Goal: Information Seeking & Learning: Learn about a topic

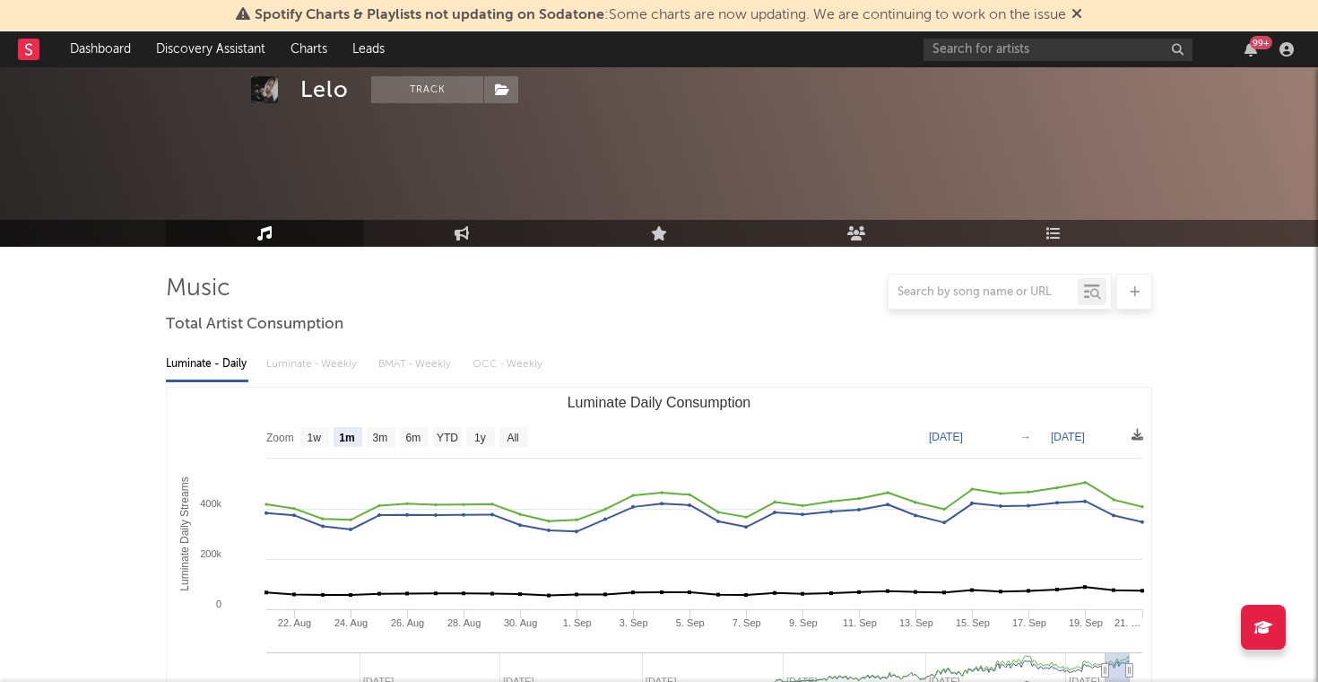
select select "1m"
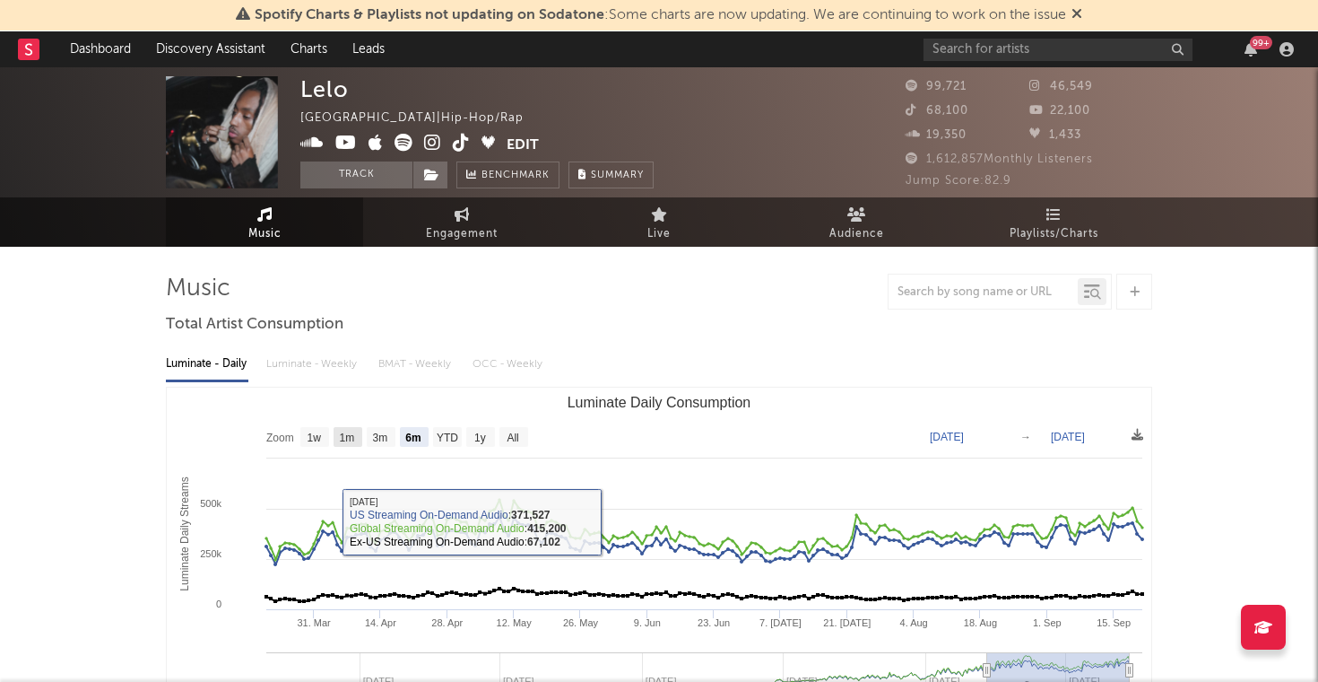
click at [342, 444] on rect "Luminate Daily Consumption" at bounding box center [348, 437] width 29 height 20
select select "1m"
type input "[DATE]"
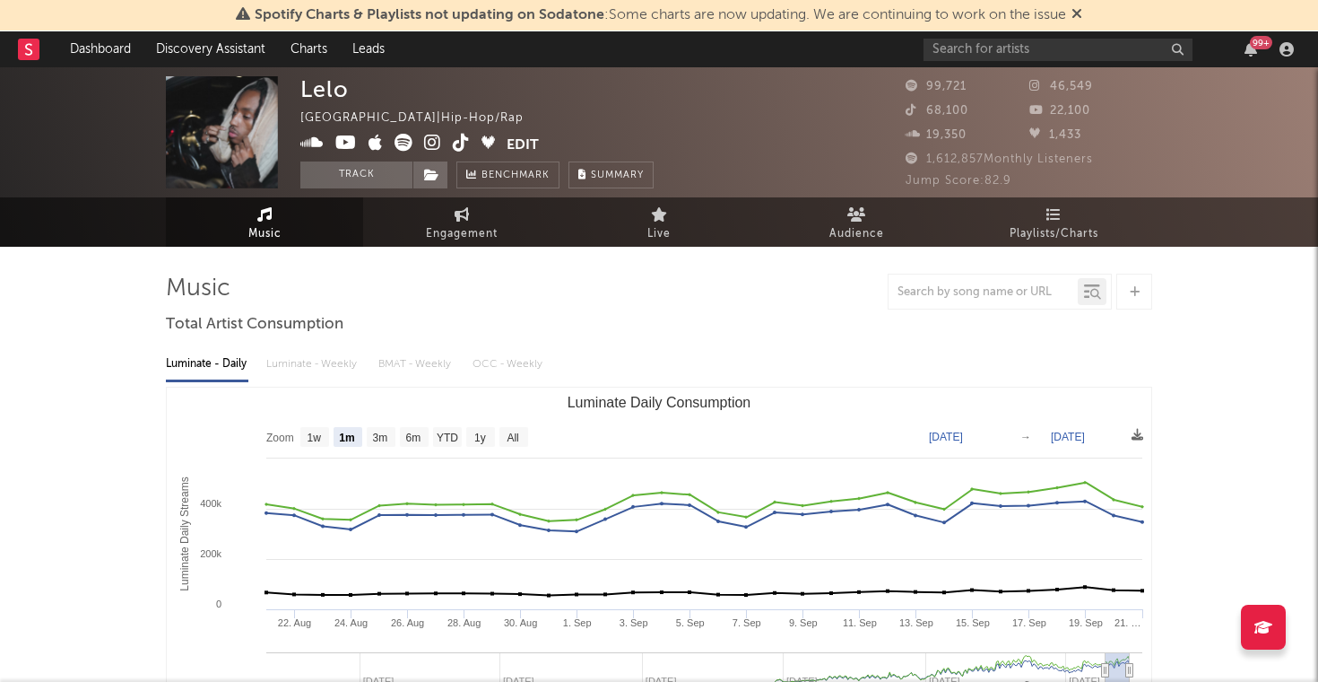
click at [300, 357] on div "Luminate - Daily Luminate - Weekly BMAT - Weekly OCC - Weekly" at bounding box center [659, 364] width 987 height 30
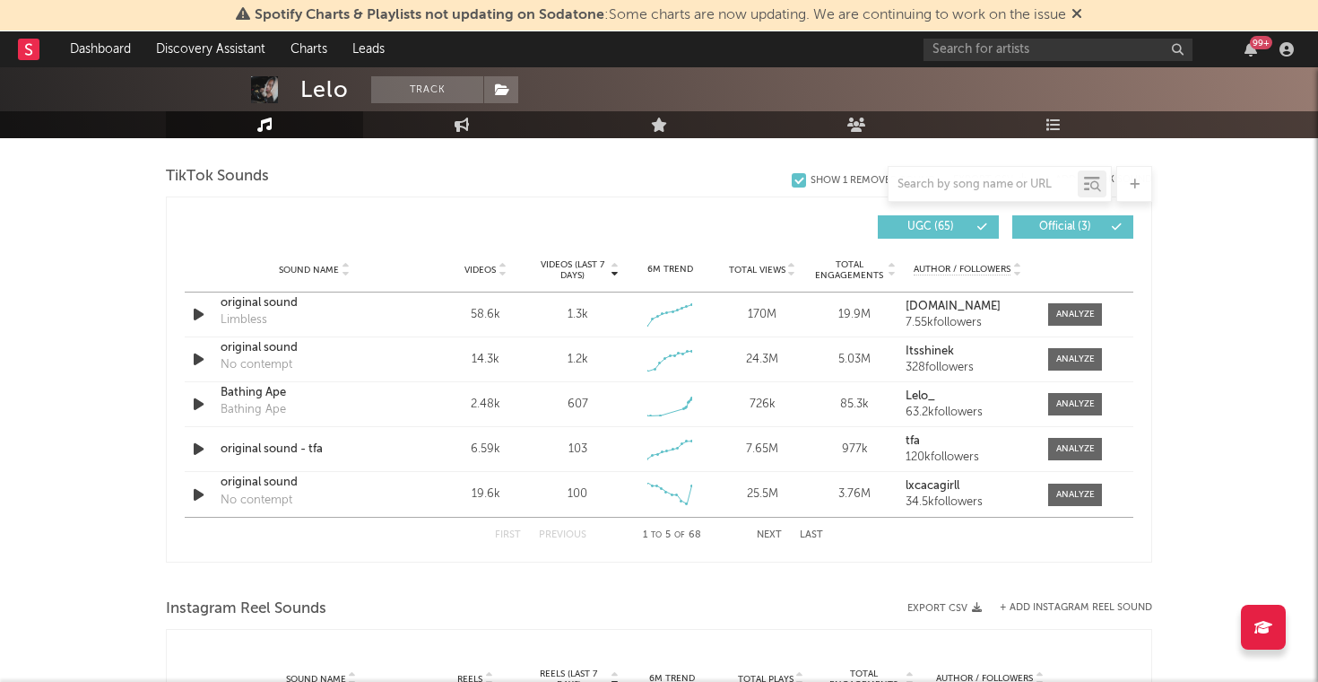
scroll to position [1203, 0]
click at [198, 457] on icon "button" at bounding box center [198, 448] width 19 height 22
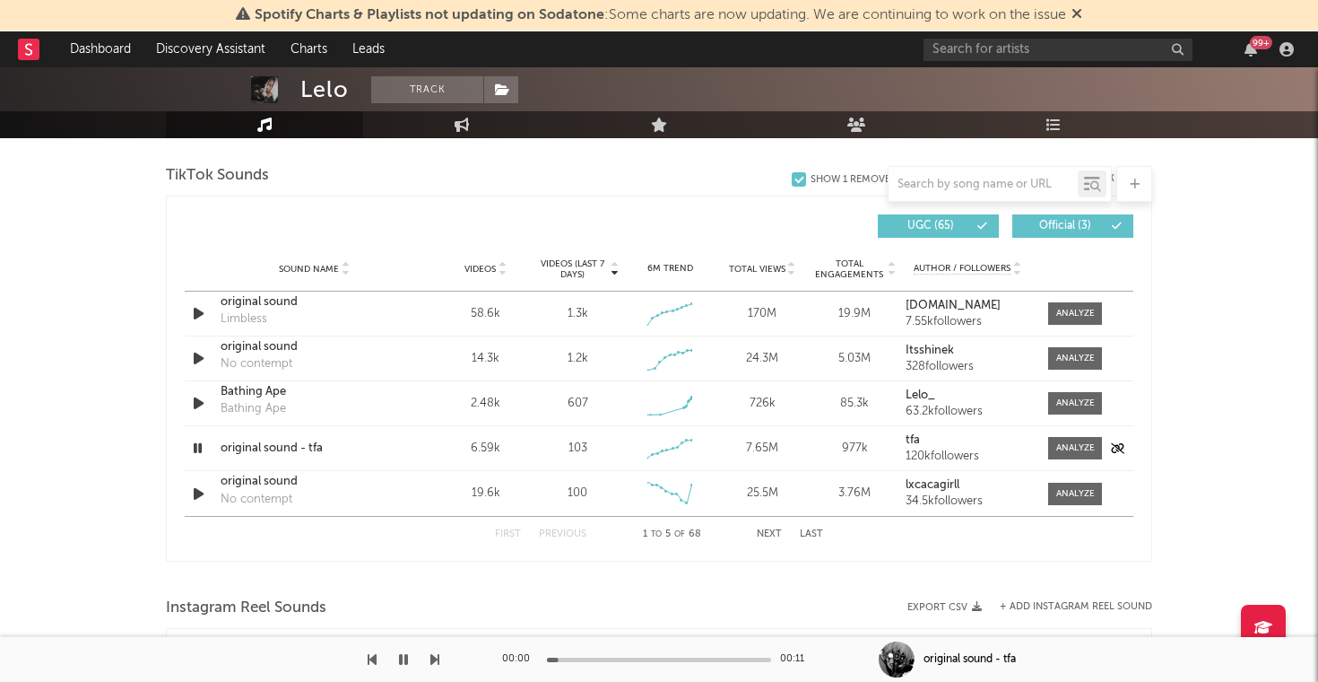
click at [198, 457] on icon "button" at bounding box center [197, 448] width 17 height 22
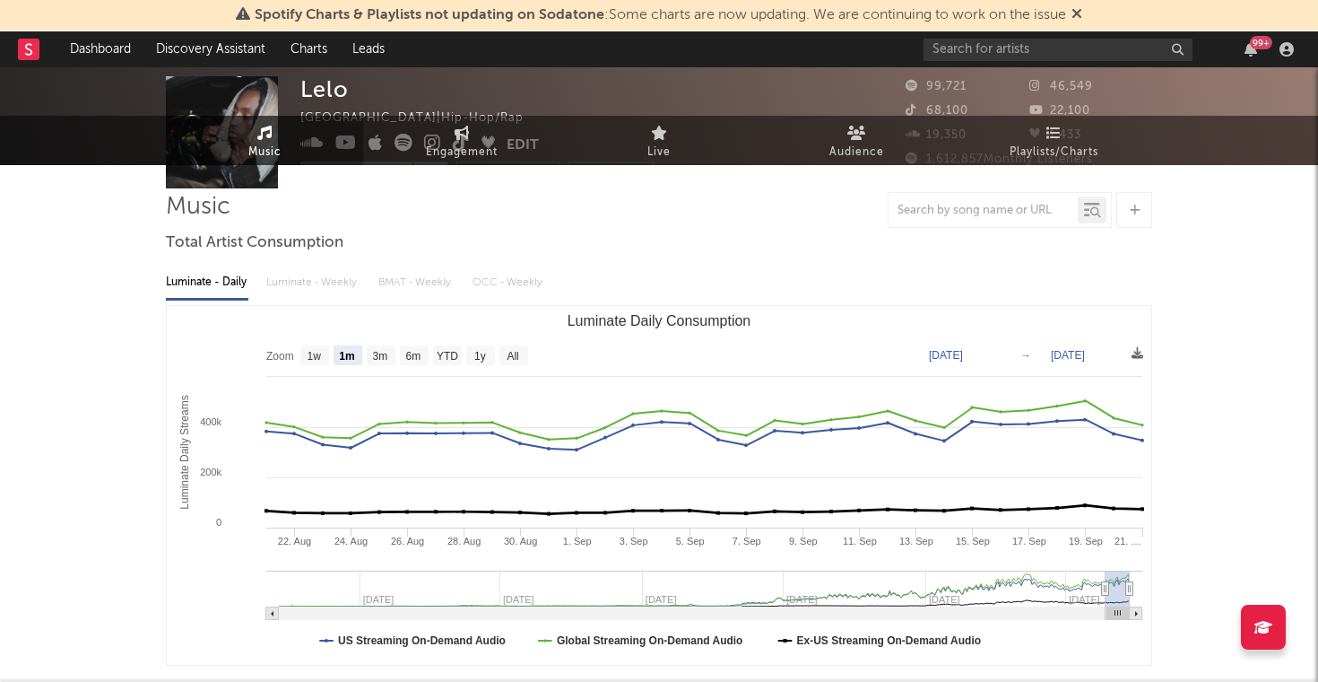
scroll to position [0, 0]
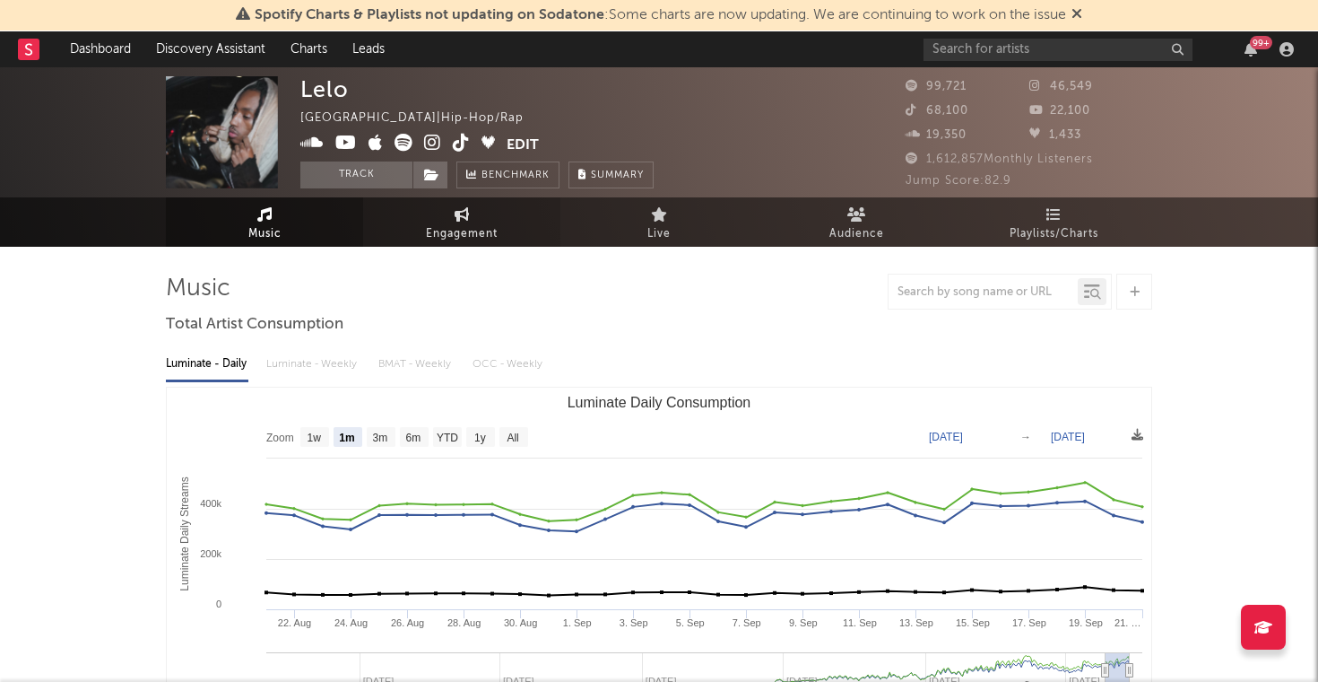
click at [476, 211] on link "Engagement" at bounding box center [461, 221] width 197 height 49
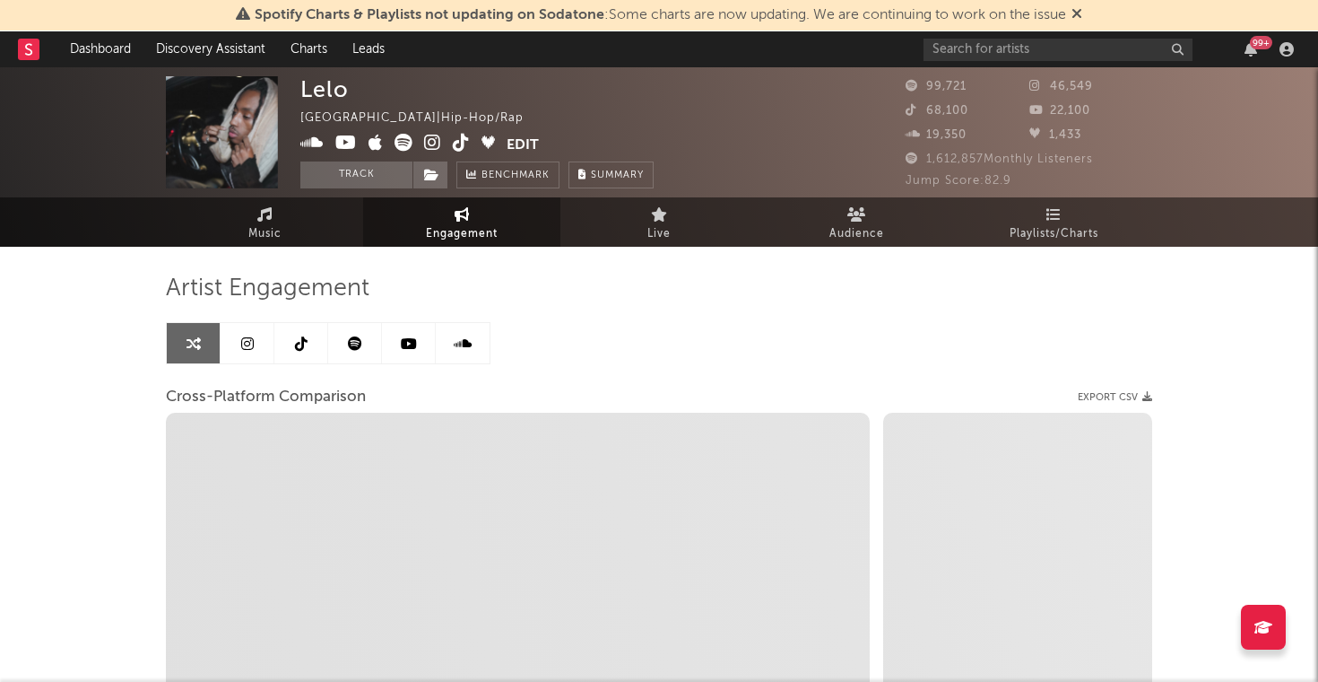
select select "1w"
select select "1m"
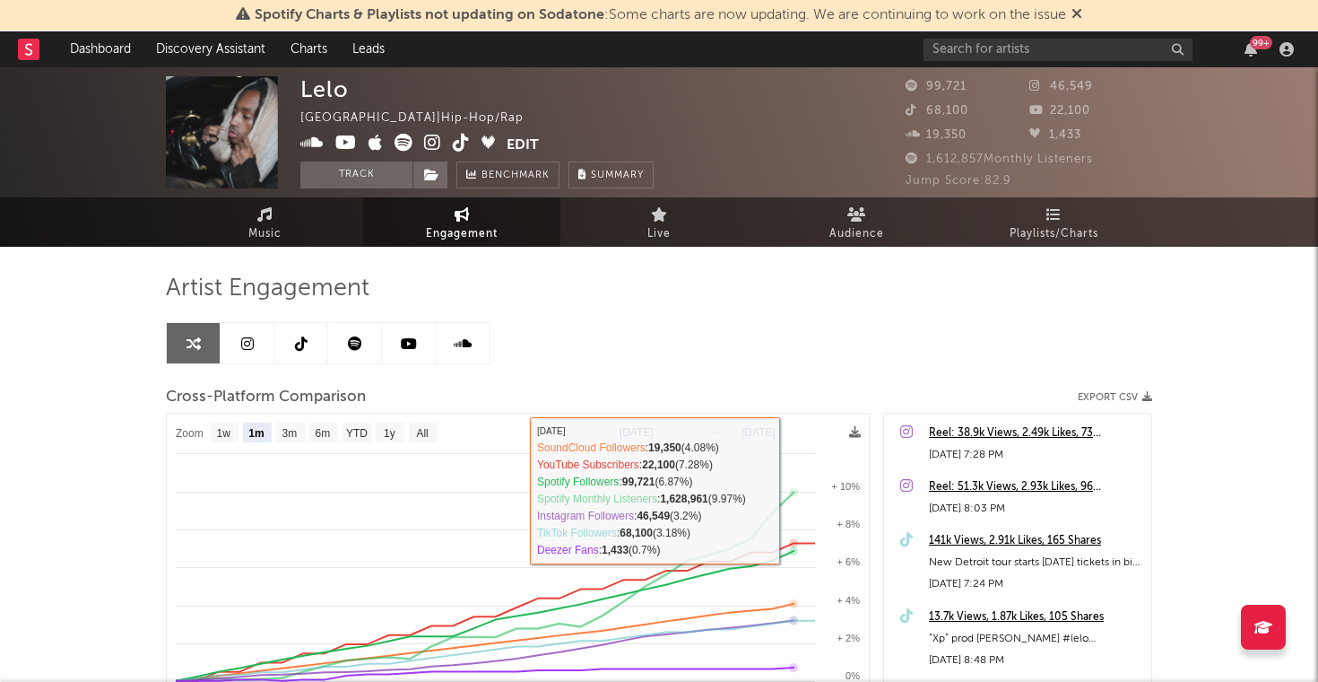
click at [922, 265] on div "Artist Engagement Cross-Platform Comparison Export CSV Zoom 1w 1m 3m 6m YTD 1y …" at bounding box center [659, 601] width 987 height 709
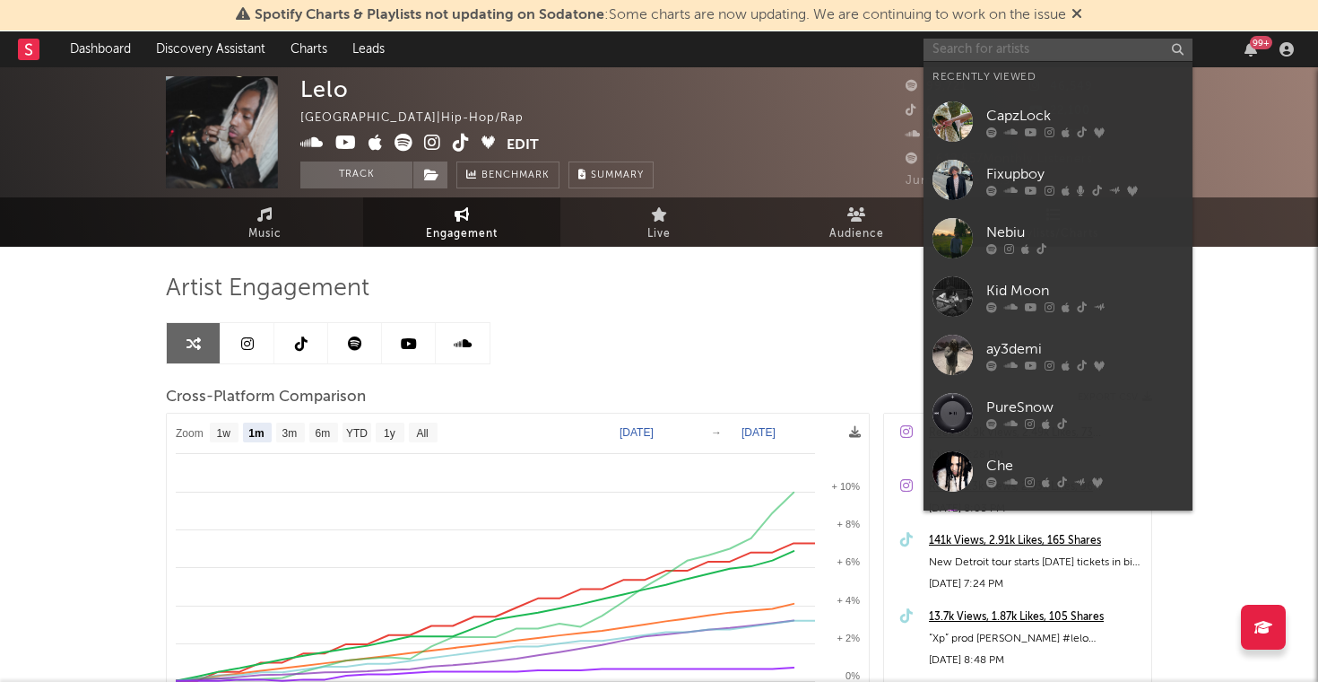
click at [1081, 45] on input "text" at bounding box center [1058, 50] width 269 height 22
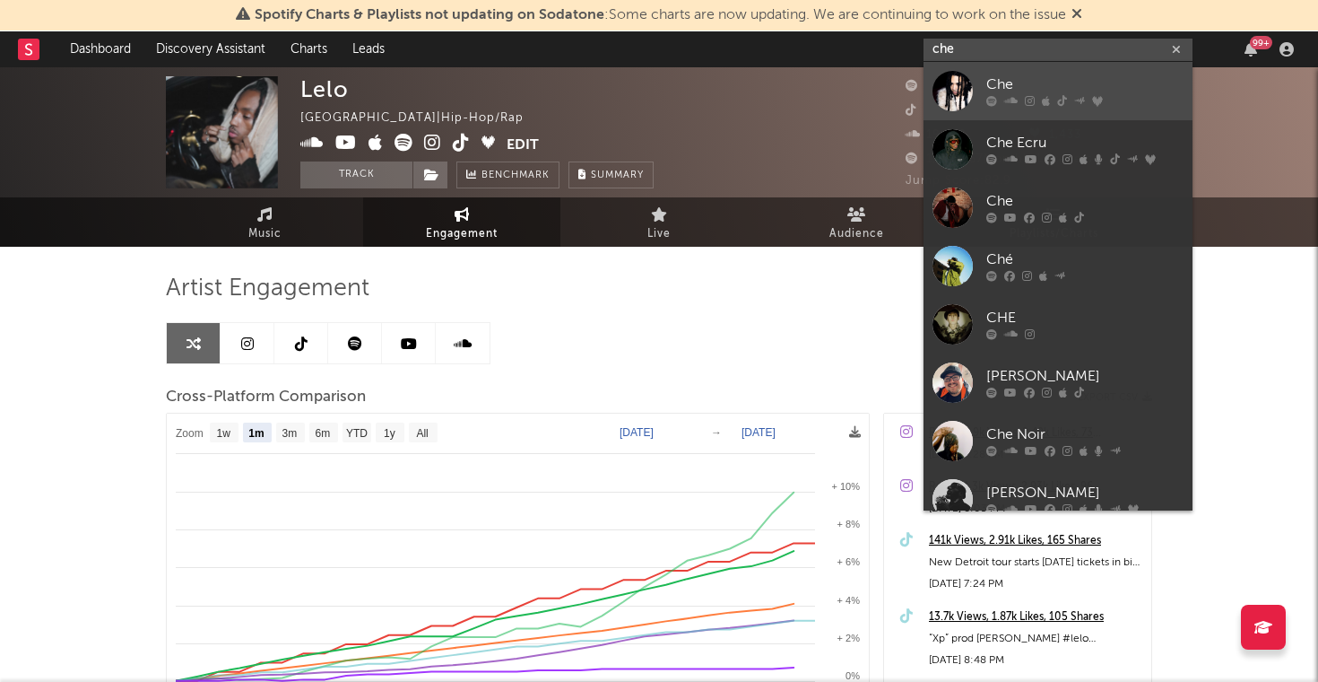
type input "che"
click at [973, 93] on link "Che" at bounding box center [1058, 91] width 269 height 58
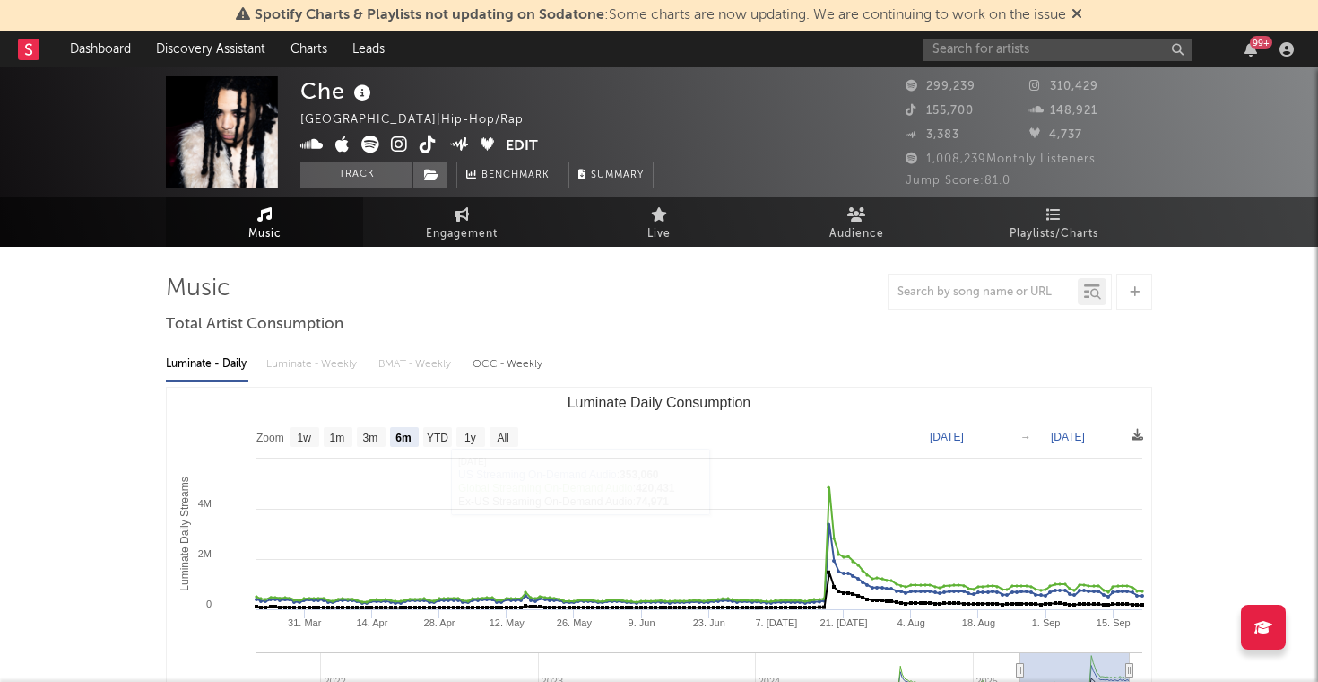
click at [340, 429] on rect "Luminate Daily Consumption" at bounding box center [338, 437] width 29 height 20
select select "1m"
type input "[DATE]"
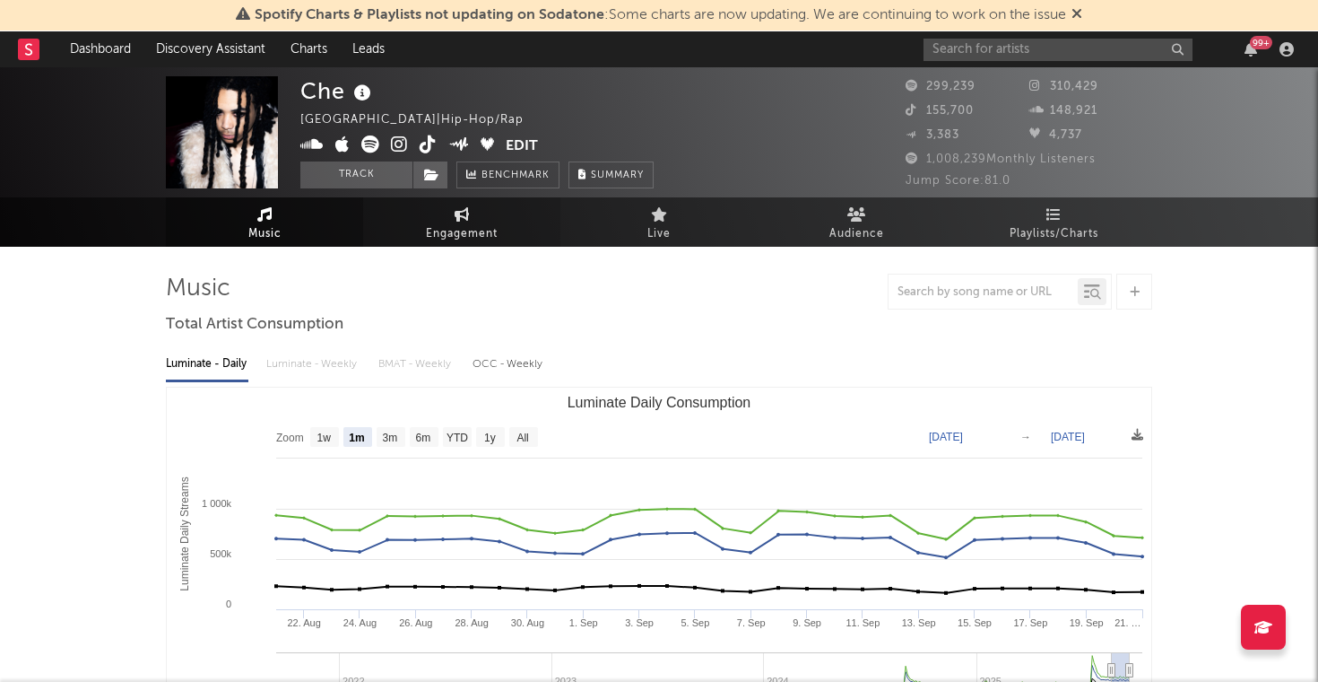
click at [505, 241] on link "Engagement" at bounding box center [461, 221] width 197 height 49
select select "1w"
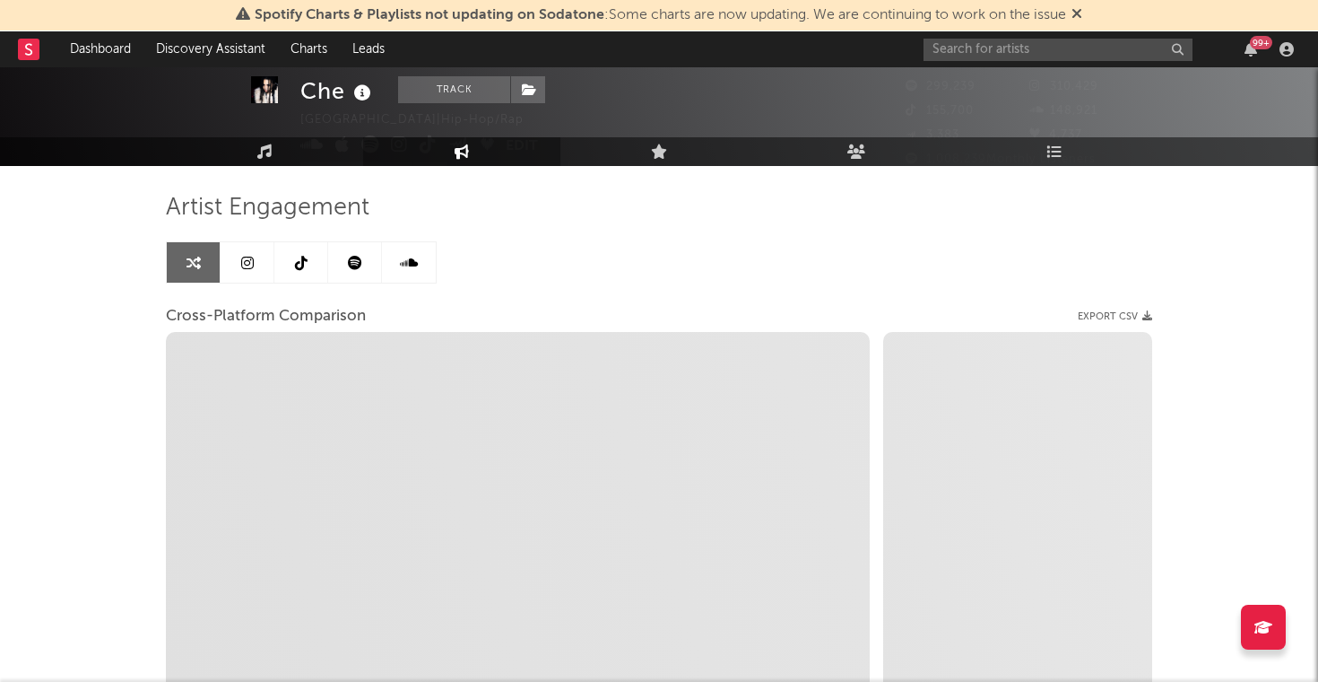
scroll to position [83, 0]
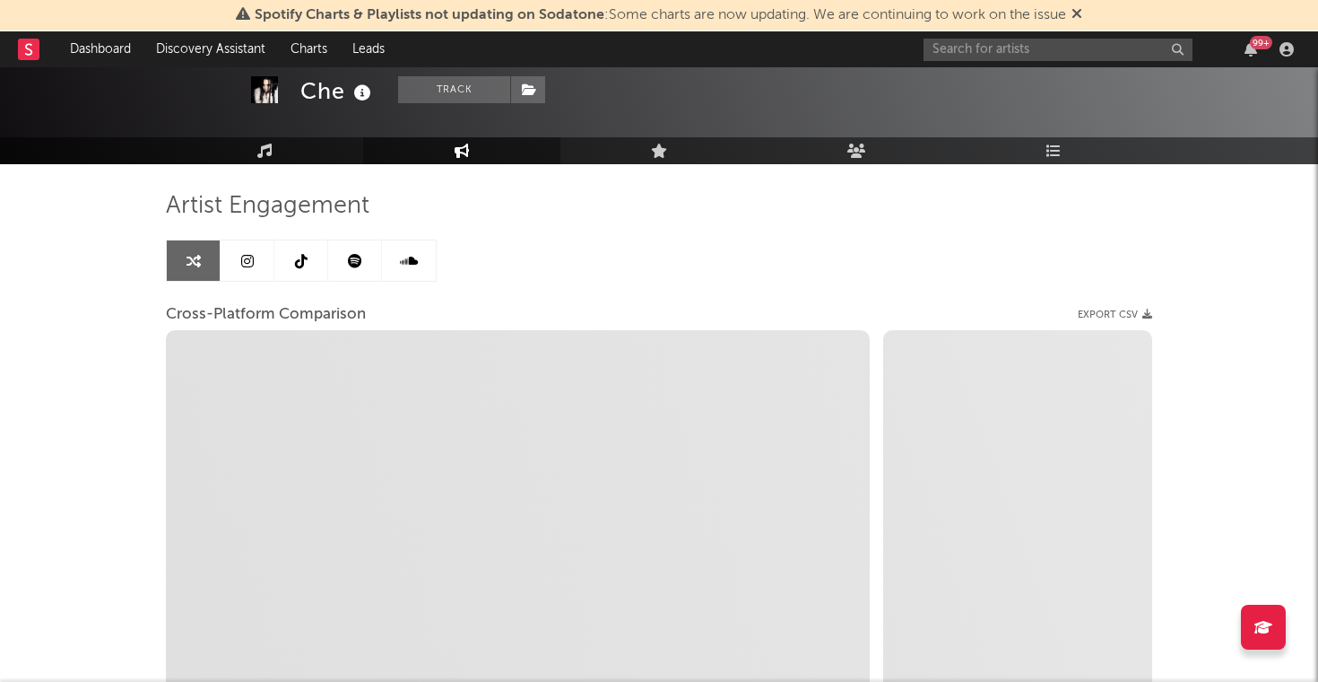
select select "1m"
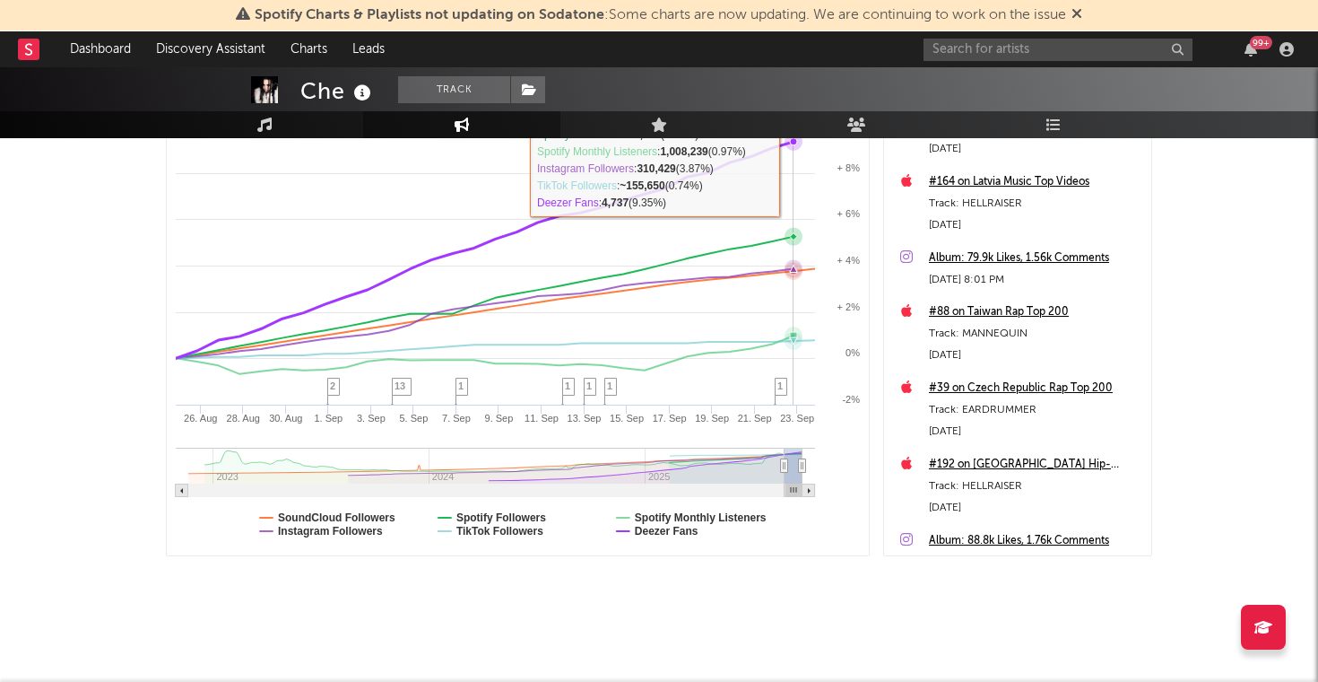
scroll to position [327, 0]
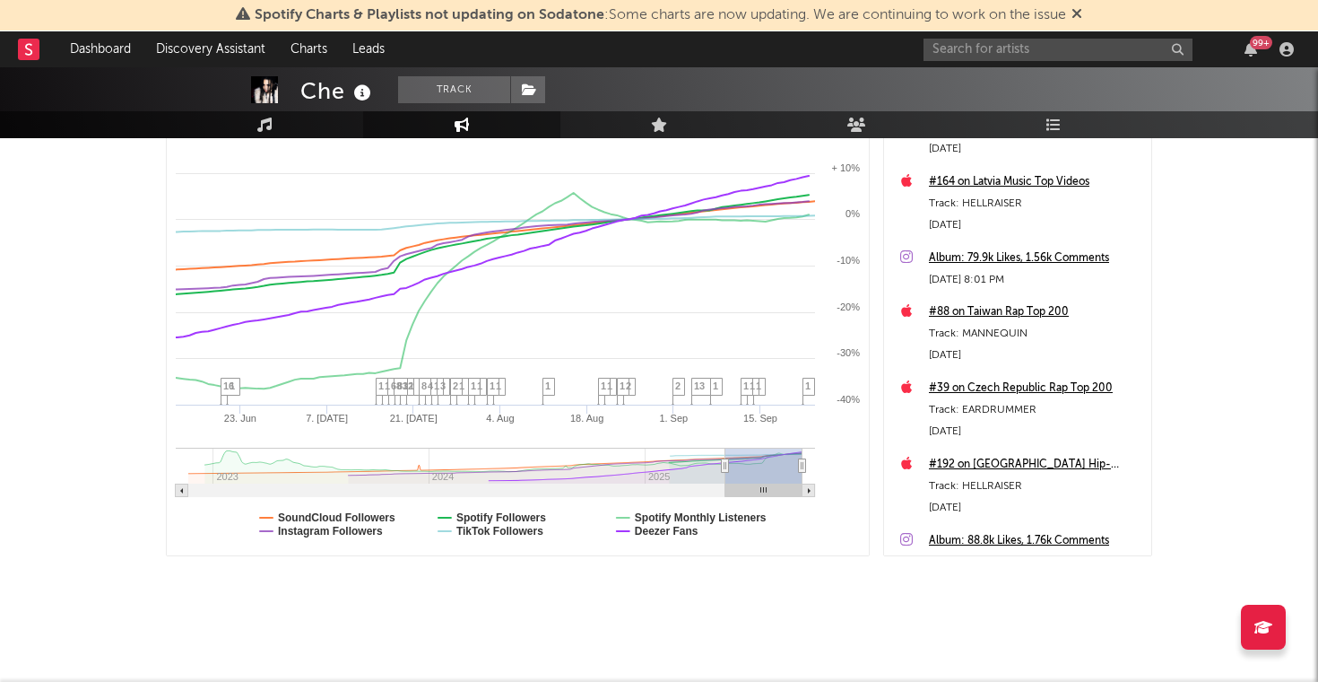
type input "[DATE]"
drag, startPoint x: 786, startPoint y: 463, endPoint x: 664, endPoint y: 463, distance: 122.0
click at [722, 463] on icon at bounding box center [725, 465] width 7 height 13
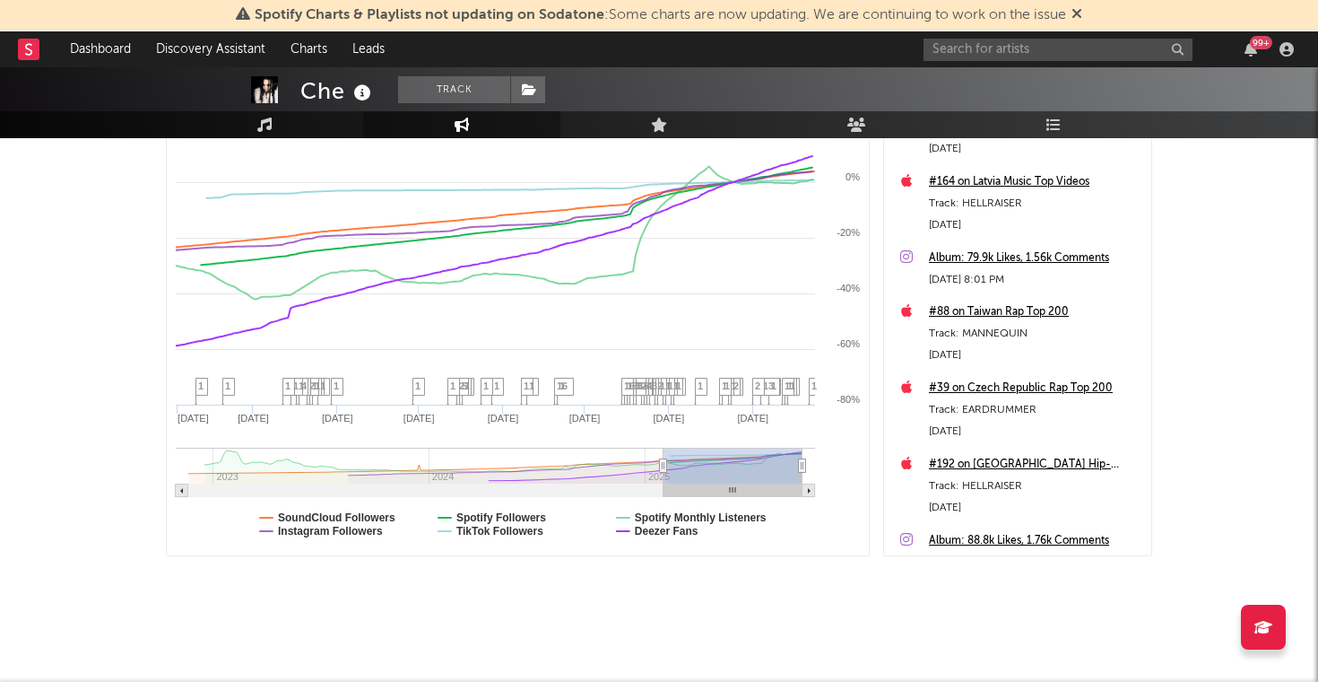
select select "1w"
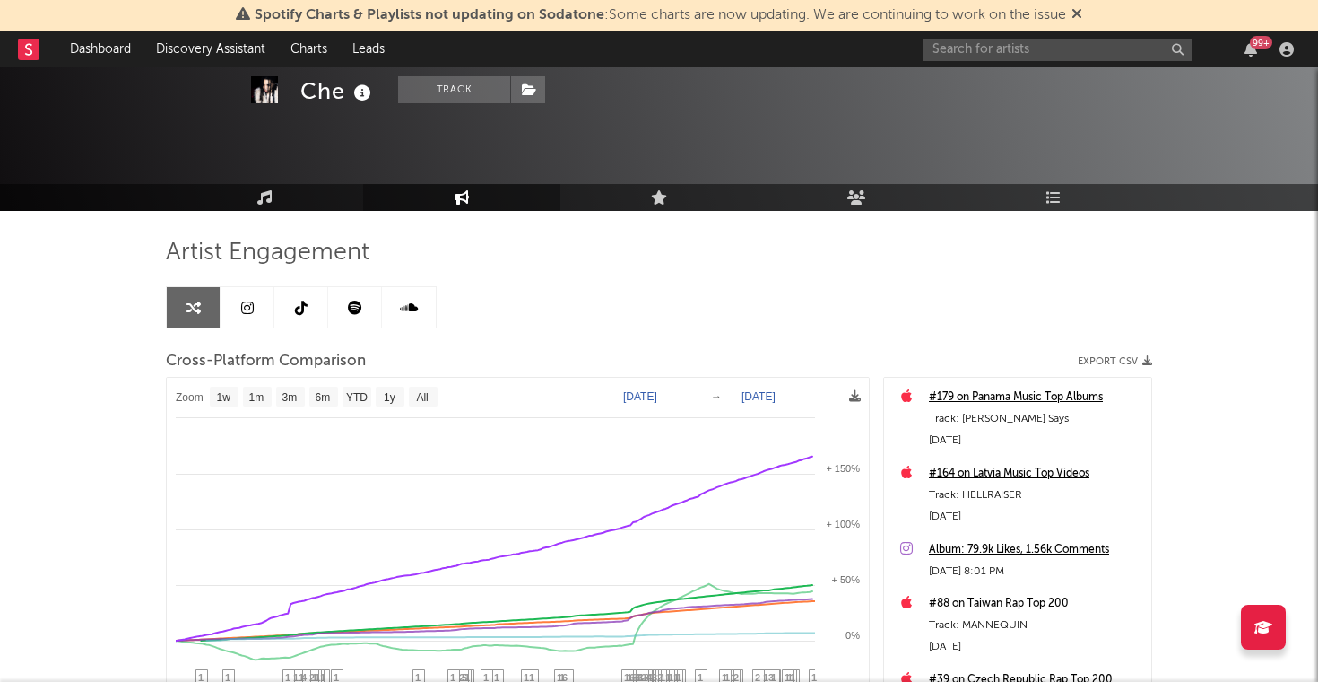
scroll to position [0, 0]
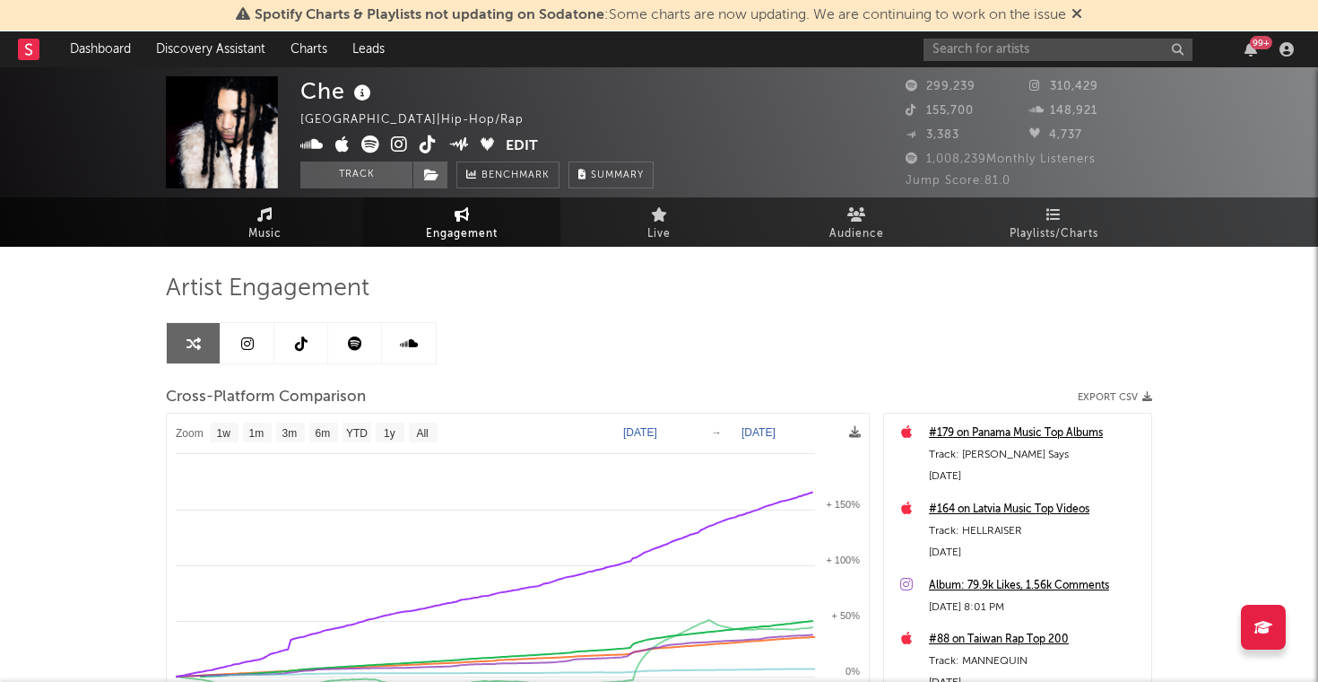
click at [273, 228] on span "Music" at bounding box center [264, 234] width 33 height 22
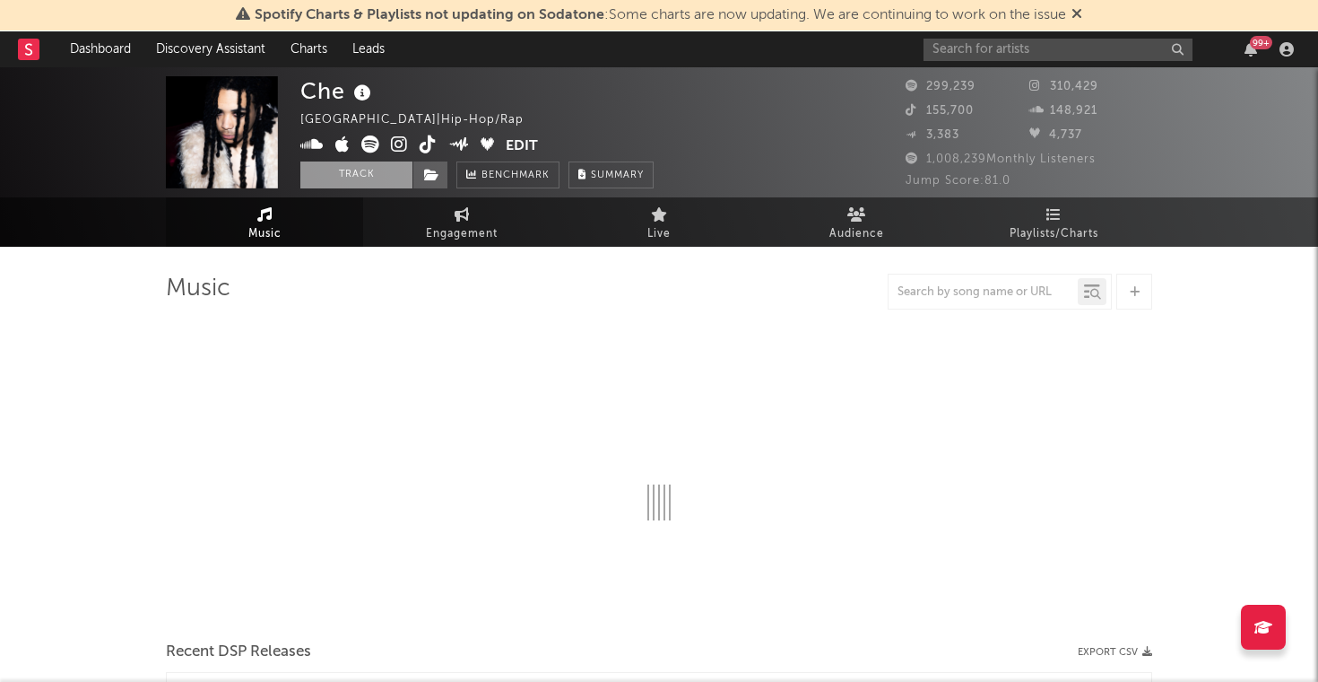
select select "6m"
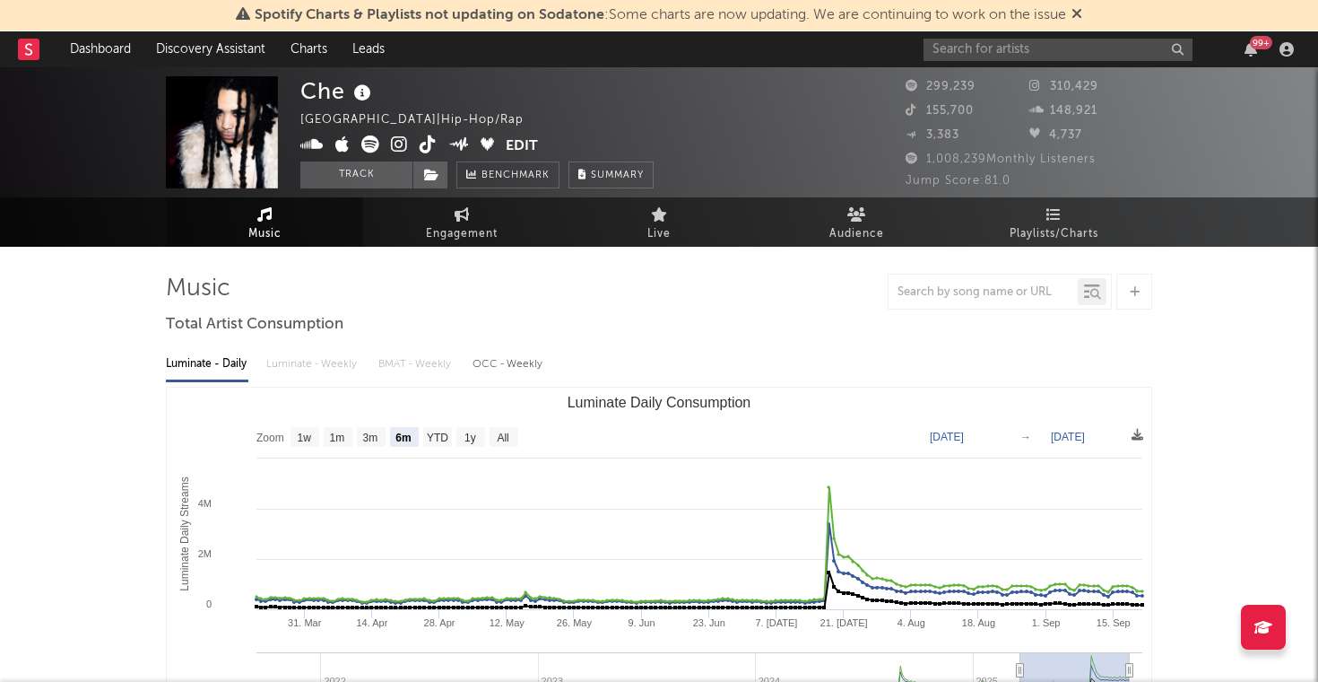
click at [1032, 65] on div "99 +" at bounding box center [1112, 49] width 377 height 36
click at [1039, 56] on input "text" at bounding box center [1058, 50] width 269 height 22
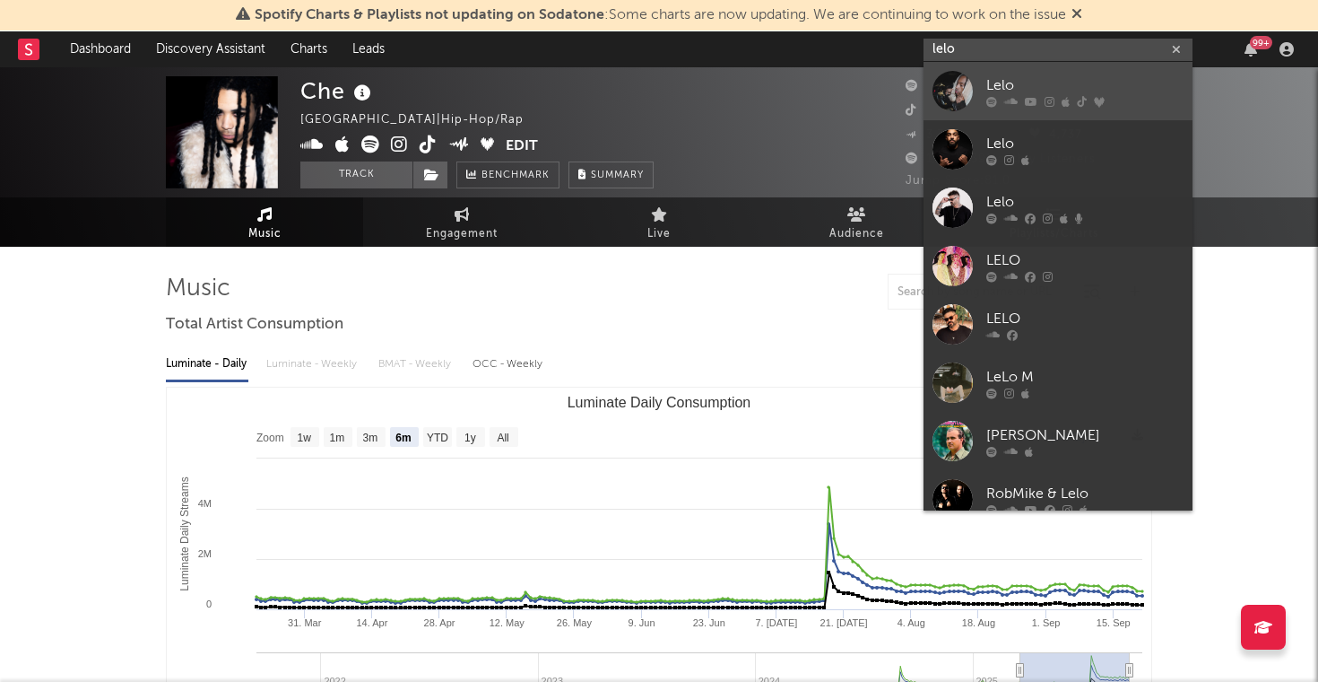
type input "lelo"
click at [1032, 99] on icon at bounding box center [1031, 101] width 13 height 11
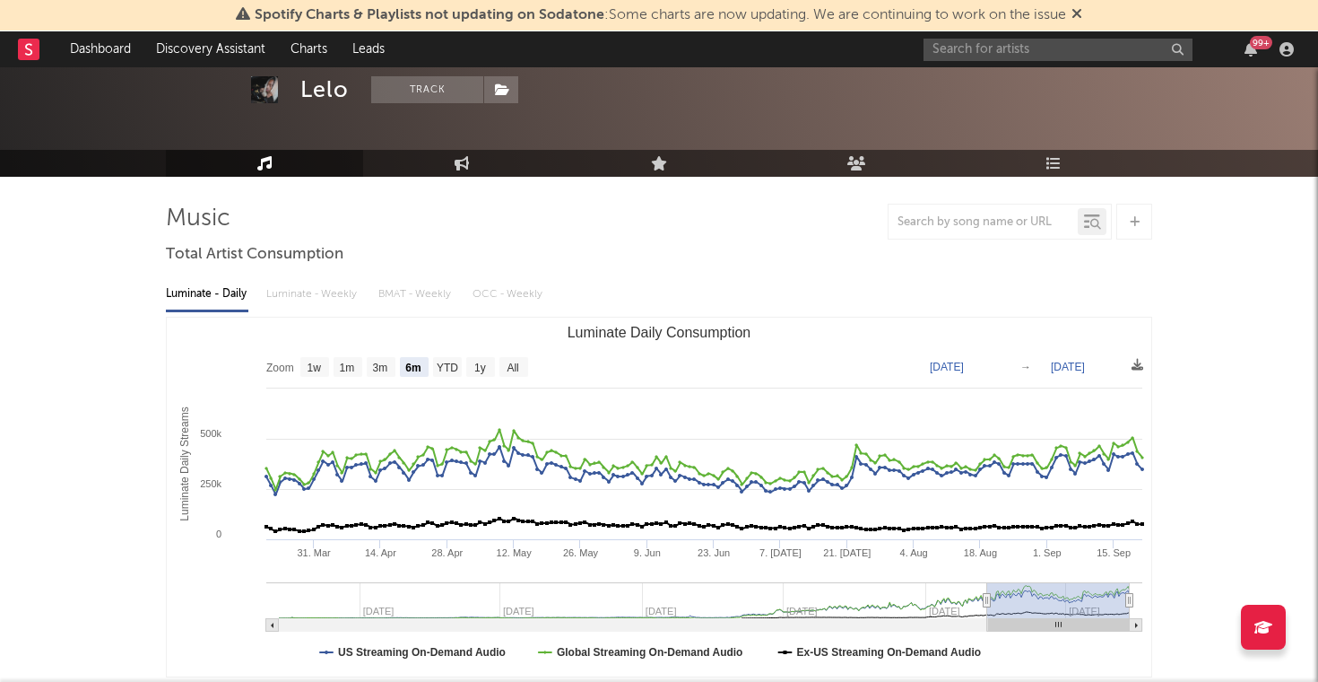
scroll to position [82, 0]
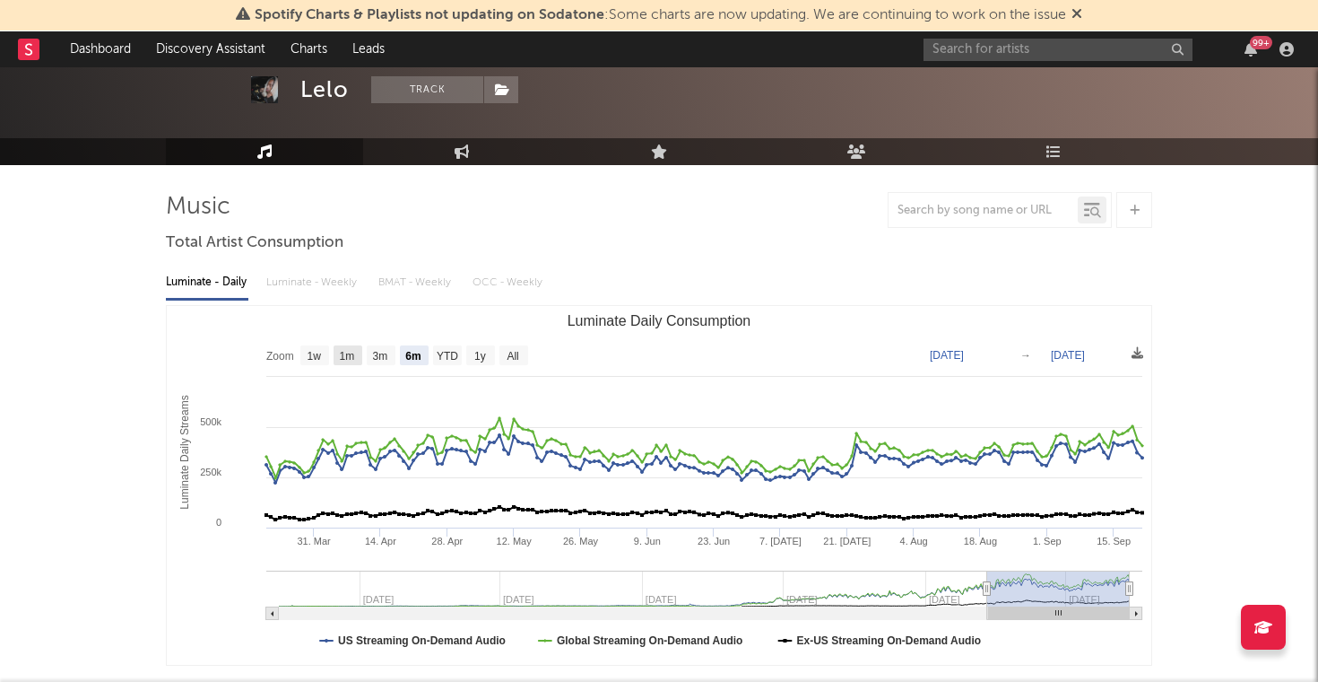
click at [340, 354] on text "1m" at bounding box center [347, 356] width 15 height 13
select select "1m"
type input "[DATE]"
